Goal: Task Accomplishment & Management: Use online tool/utility

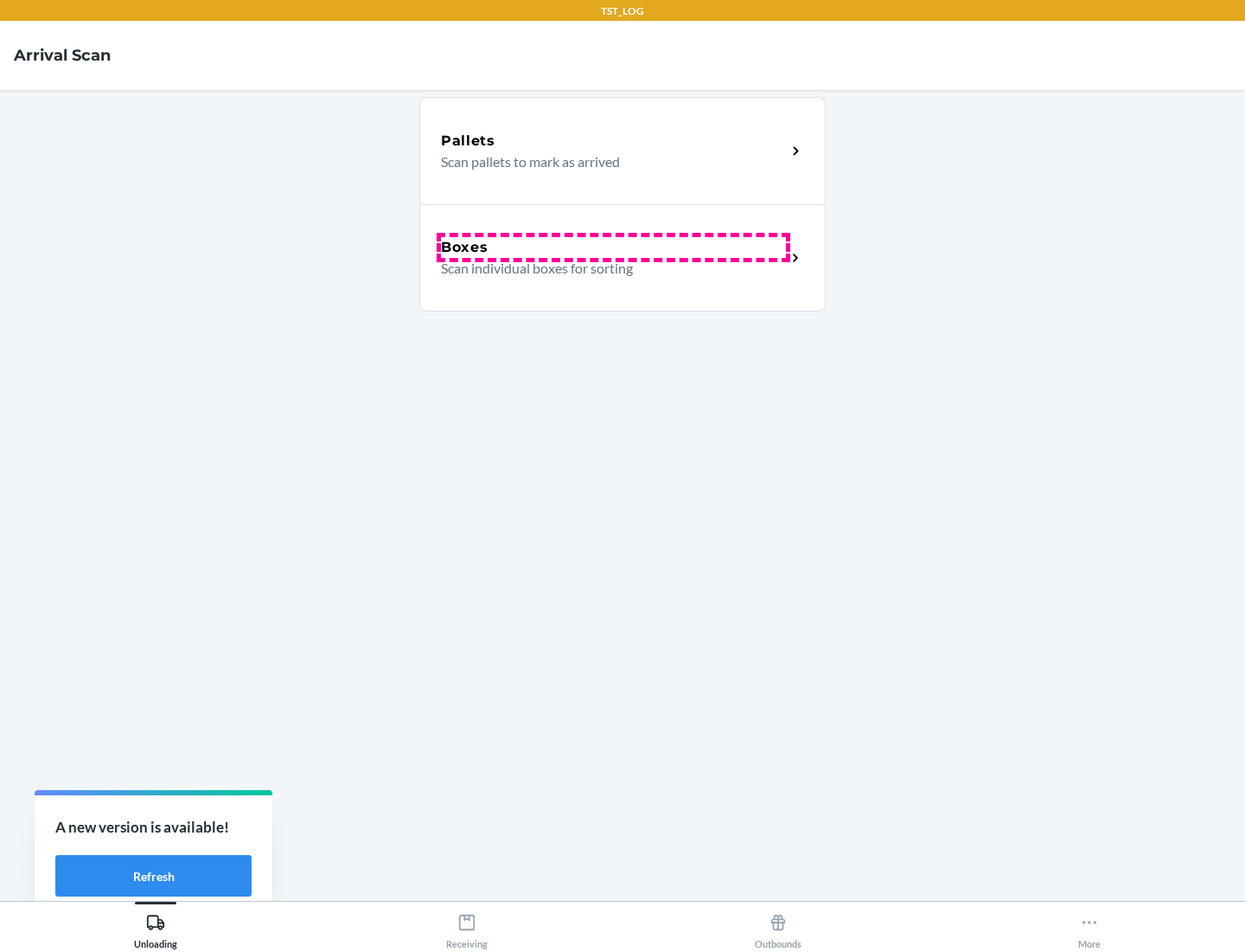
click at [613, 247] on div "Boxes" at bounding box center [613, 247] width 346 height 21
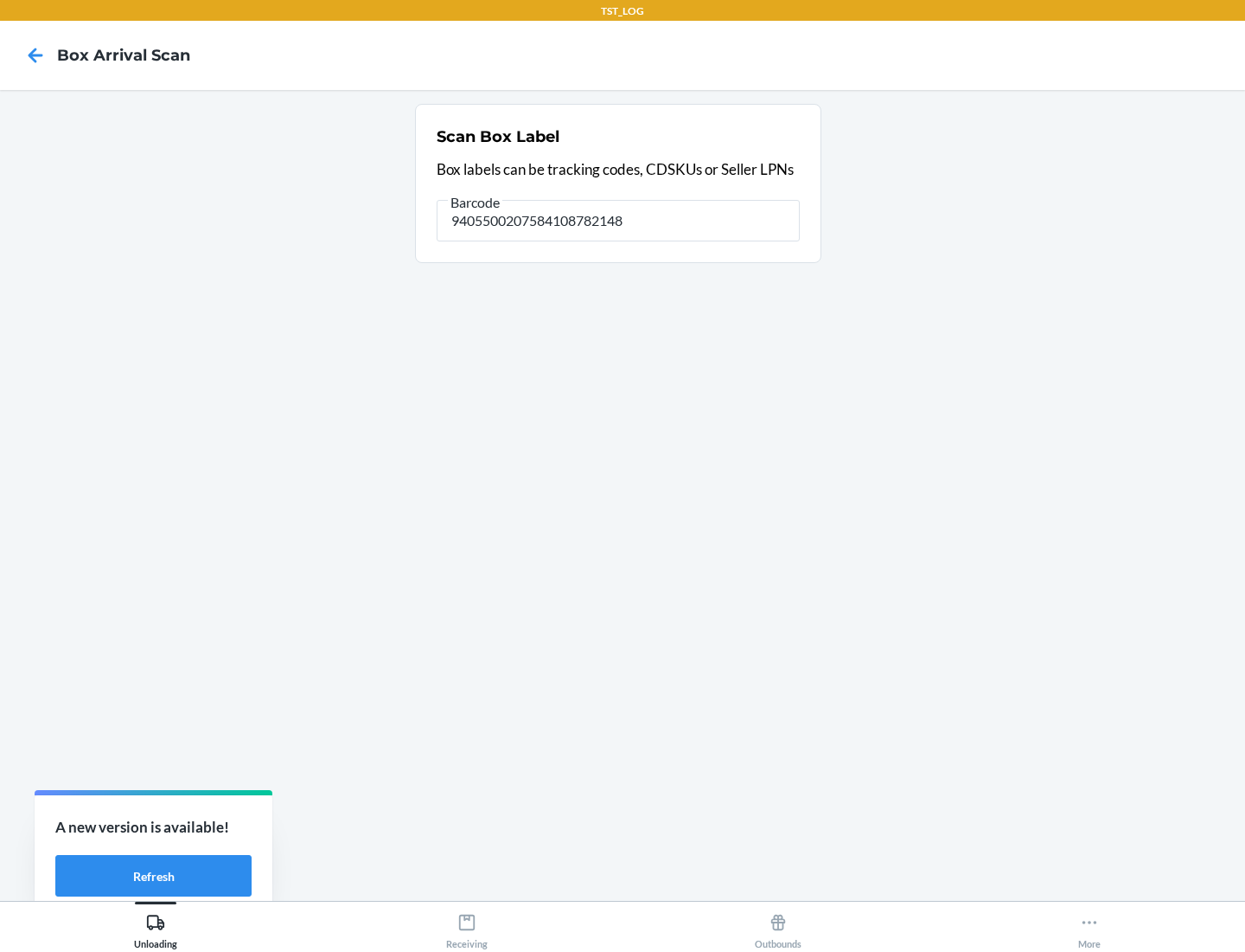
type input "9405500207584108782148"
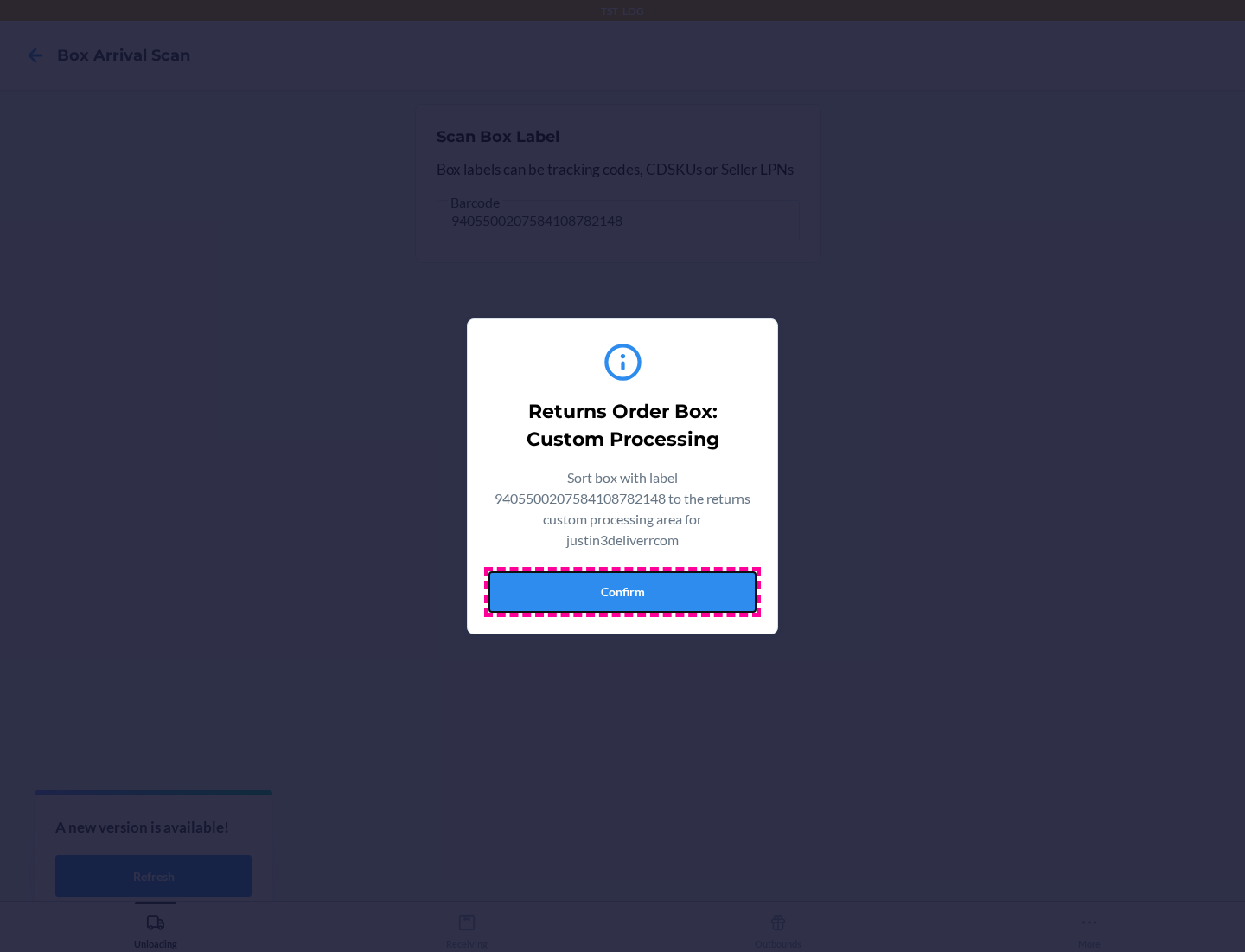
click at [622, 591] on button "Confirm" at bounding box center [622, 592] width 268 height 42
